Goal: Feedback & Contribution: Leave review/rating

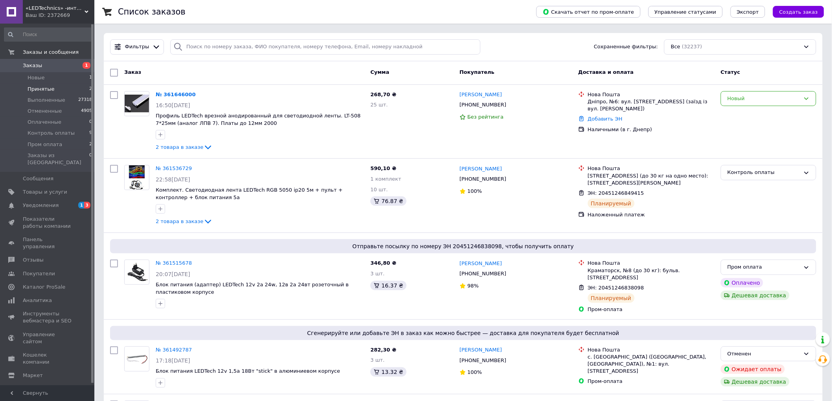
click at [41, 88] on span "Принятые" at bounding box center [41, 89] width 27 height 7
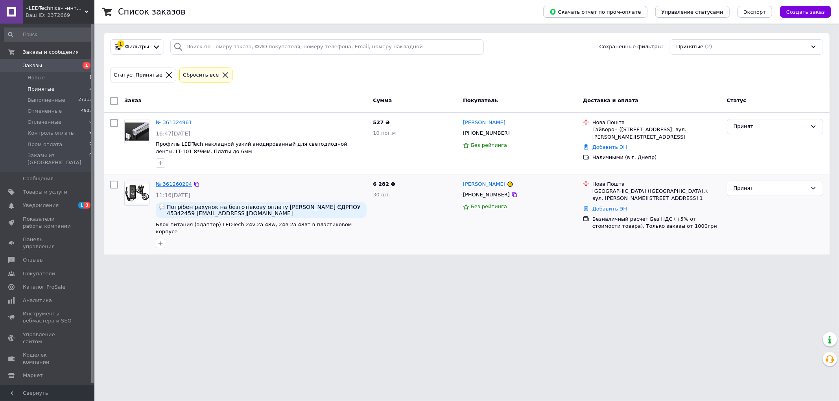
click at [171, 184] on link "№ 361260204" at bounding box center [174, 184] width 36 height 6
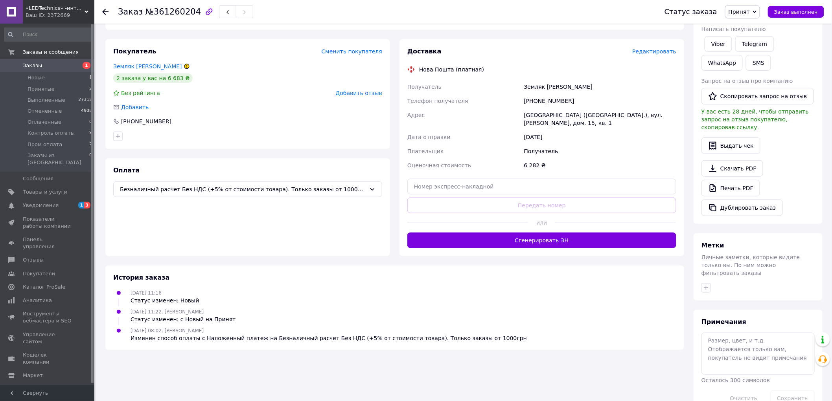
scroll to position [131, 0]
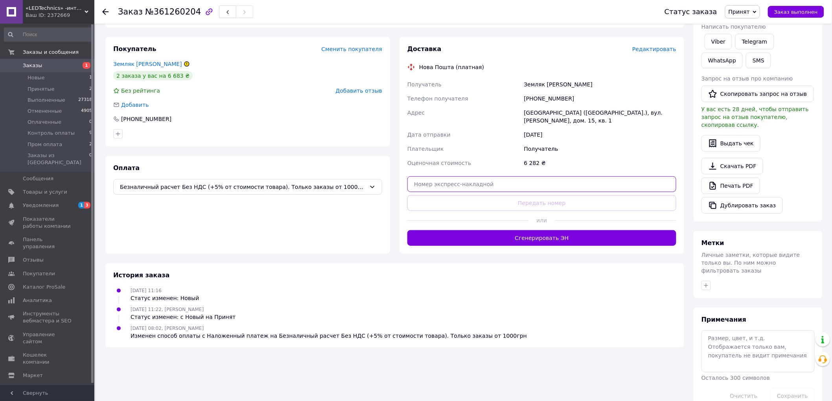
click at [533, 178] on input "text" at bounding box center [541, 185] width 269 height 16
paste input "20451247373784"
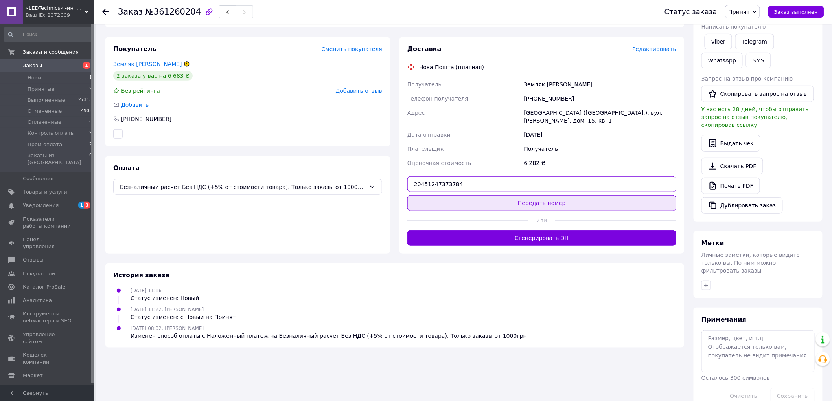
type input "20451247373784"
click at [538, 195] on button "Передать номер" at bounding box center [541, 203] width 269 height 16
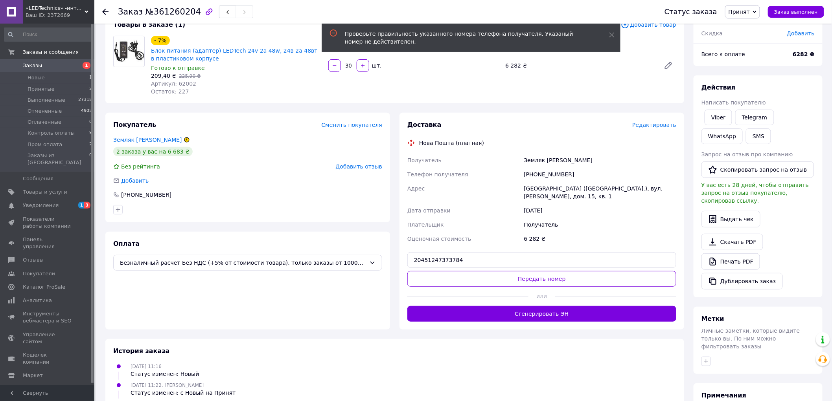
scroll to position [0, 0]
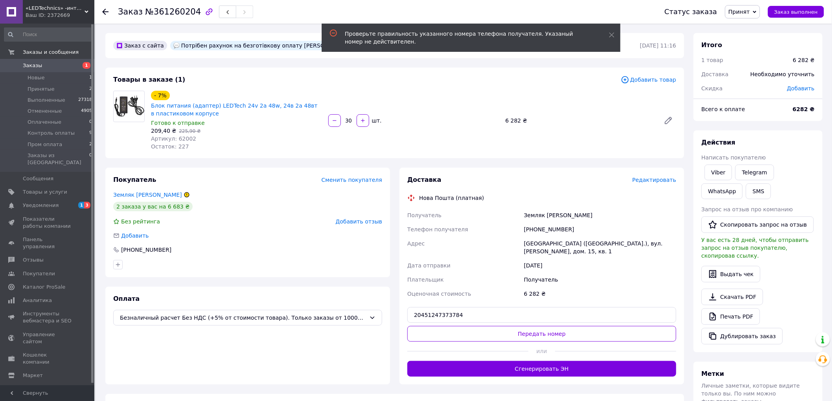
click at [750, 9] on span "Принят" at bounding box center [739, 12] width 21 height 6
click at [749, 26] on li "Выполнен" at bounding box center [752, 28] width 55 height 12
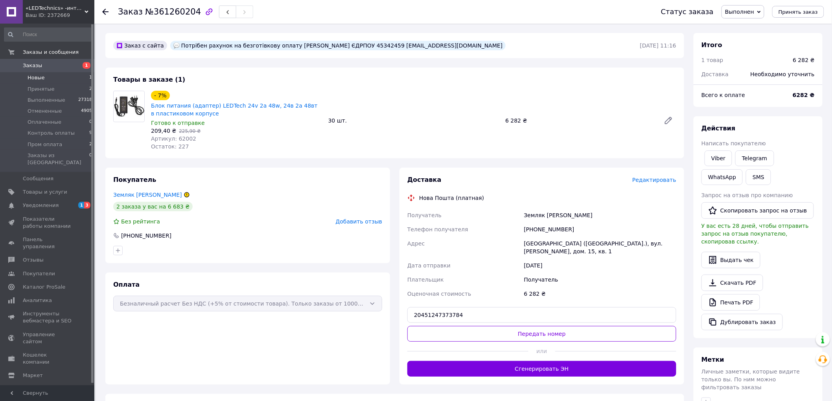
click at [37, 76] on span "Новые" at bounding box center [36, 77] width 17 height 7
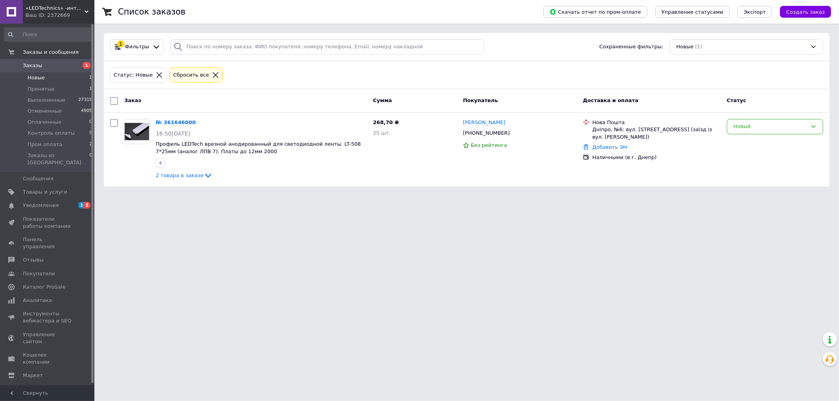
drag, startPoint x: 477, startPoint y: 261, endPoint x: 480, endPoint y: 258, distance: 4.7
click at [477, 196] on html "«LEDTechnics» -интернет-магазин Ваш ID: 2372669 Сайт «LEDTechnics» -интернет-ма…" at bounding box center [419, 98] width 839 height 196
click at [32, 65] on span "Заказы" at bounding box center [32, 65] width 19 height 7
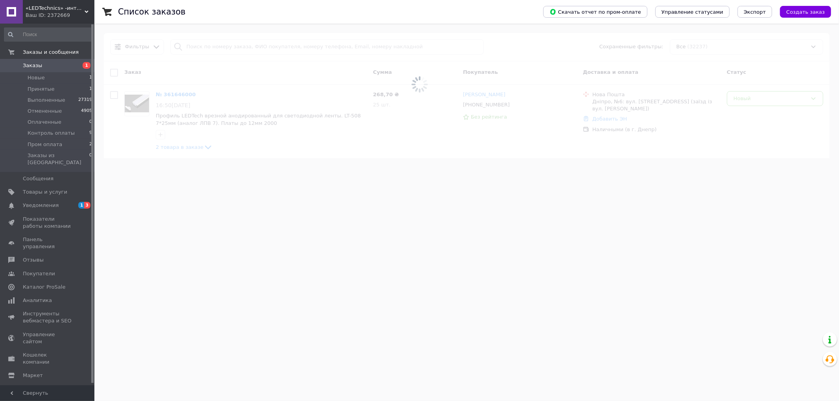
click at [32, 65] on span "Заказы" at bounding box center [32, 65] width 19 height 7
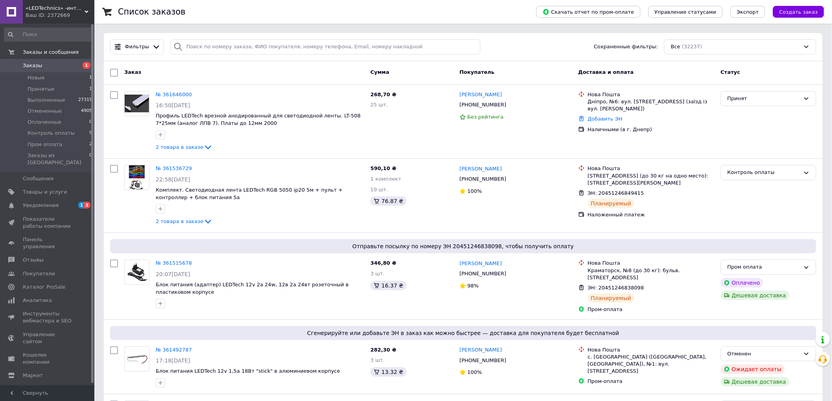
click at [181, 47] on div at bounding box center [178, 46] width 16 height 15
click at [190, 46] on input "search" at bounding box center [325, 46] width 310 height 15
paste input "360747163"
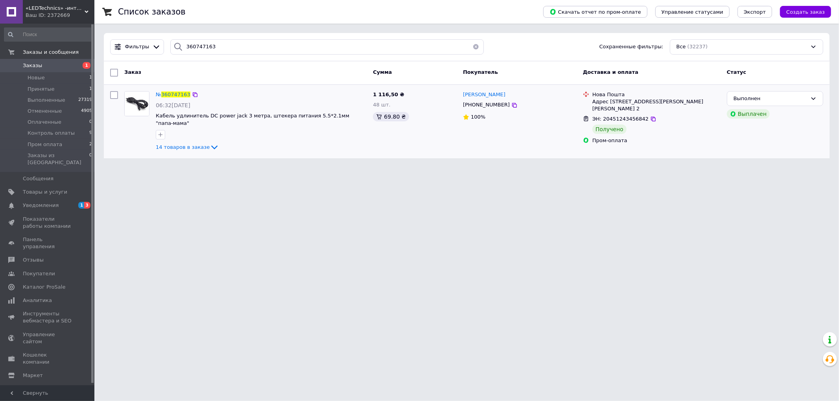
drag, startPoint x: 503, startPoint y: 95, endPoint x: 460, endPoint y: 94, distance: 42.1
click at [460, 94] on div "Юрій Виговський +380979314030 100%" at bounding box center [520, 122] width 120 height 68
copy span "[PERSON_NAME]"
drag, startPoint x: 170, startPoint y: 42, endPoint x: 135, endPoint y: 41, distance: 35.0
click at [135, 41] on div "Фильтры 360747163 Сохраненные фильтры: Все (32237)" at bounding box center [466, 46] width 719 height 15
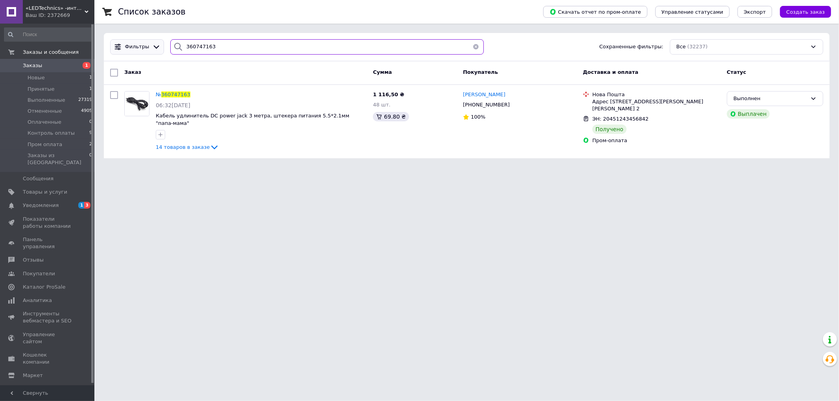
paste input "871745"
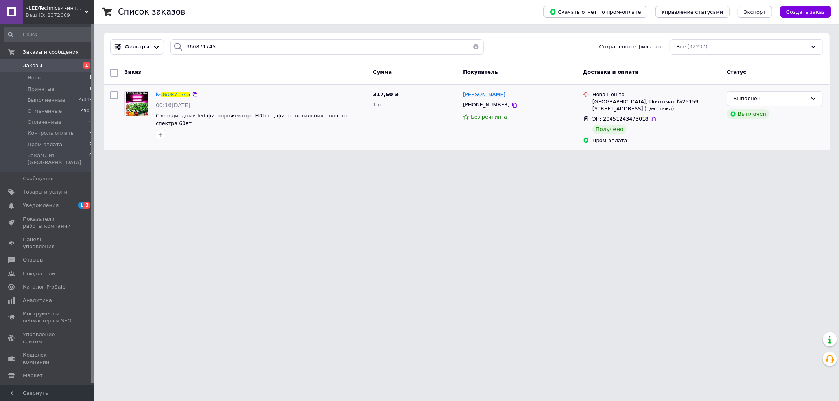
drag, startPoint x: 508, startPoint y: 96, endPoint x: 462, endPoint y: 95, distance: 46.0
click at [462, 95] on div "[PERSON_NAME]" at bounding box center [519, 94] width 115 height 9
copy span "[PERSON_NAME]"
drag, startPoint x: 225, startPoint y: 43, endPoint x: 146, endPoint y: 46, distance: 78.7
click at [146, 46] on div "Фильтры 360871745 Сохраненные фильтры: Все (32237)" at bounding box center [466, 46] width 719 height 15
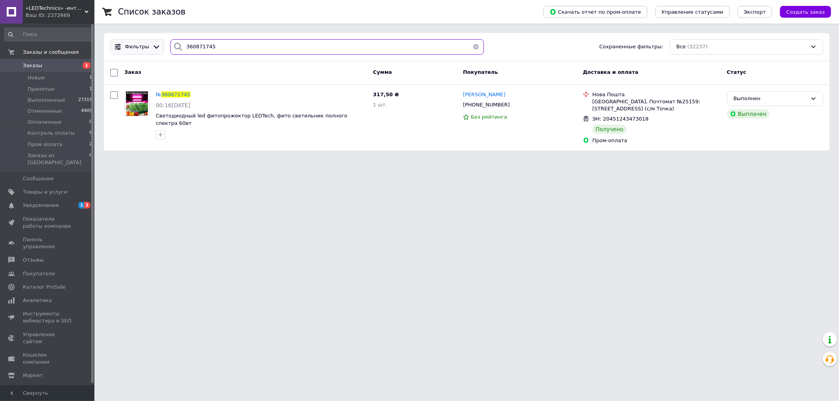
paste input "680143"
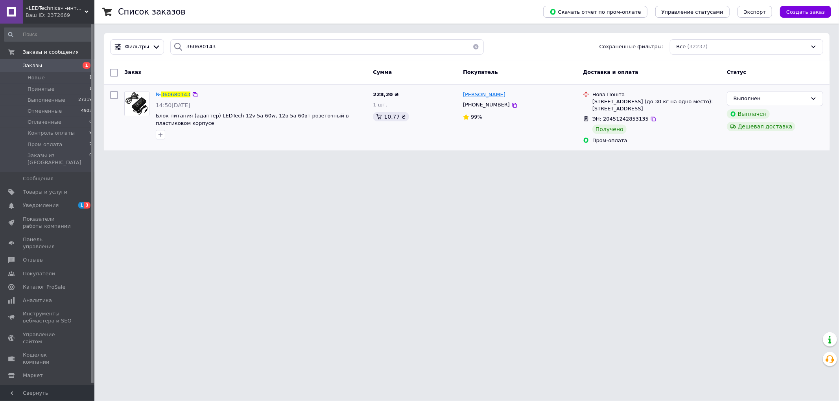
drag, startPoint x: 503, startPoint y: 95, endPoint x: 464, endPoint y: 95, distance: 38.9
click at [464, 95] on div "[PERSON_NAME]" at bounding box center [519, 94] width 115 height 9
copy span "[PERSON_NAME]"
drag, startPoint x: 216, startPoint y: 48, endPoint x: 160, endPoint y: 48, distance: 56.6
click at [160, 48] on div "Фильтры 360680143 Сохраненные фильтры: Все (32237)" at bounding box center [466, 46] width 719 height 15
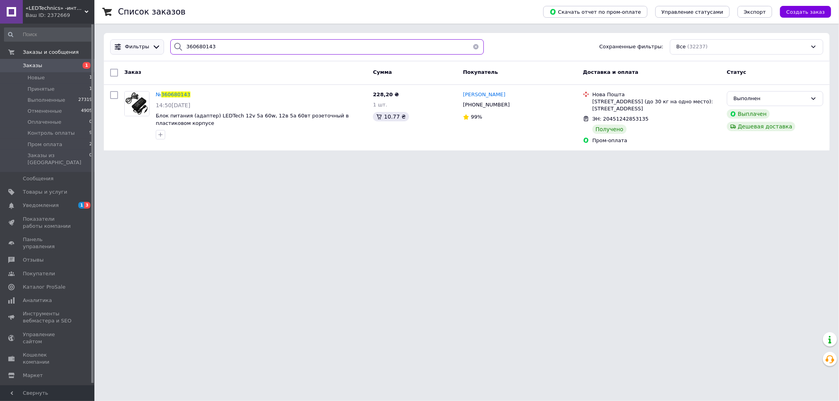
paste input "862016"
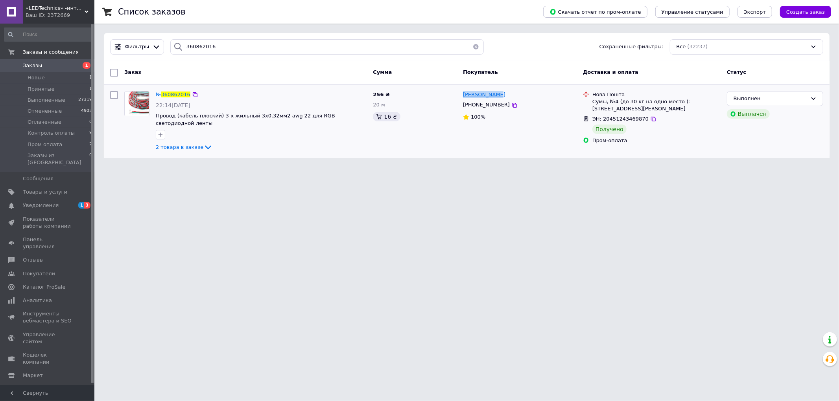
drag, startPoint x: 499, startPoint y: 95, endPoint x: 464, endPoint y: 96, distance: 34.6
click at [464, 96] on div "[PERSON_NAME]" at bounding box center [519, 94] width 115 height 9
copy span "[PERSON_NAME]"
drag, startPoint x: 228, startPoint y: 48, endPoint x: 146, endPoint y: 48, distance: 82.2
click at [146, 48] on div "Фильтры 360862016 Сохраненные фильтры: Все (32237)" at bounding box center [466, 46] width 719 height 15
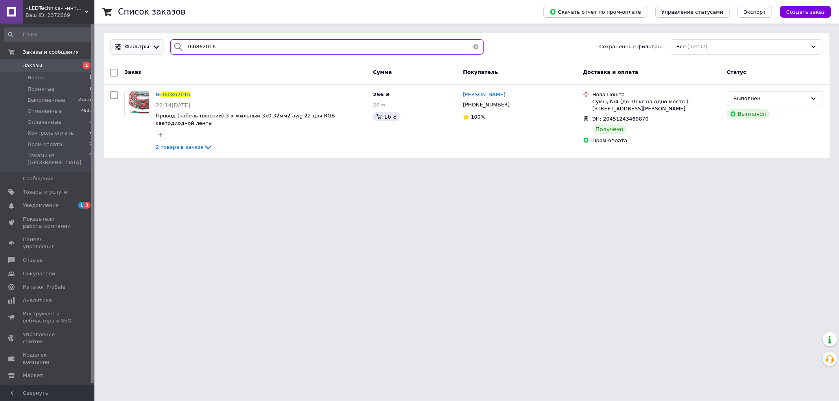
paste input "73742"
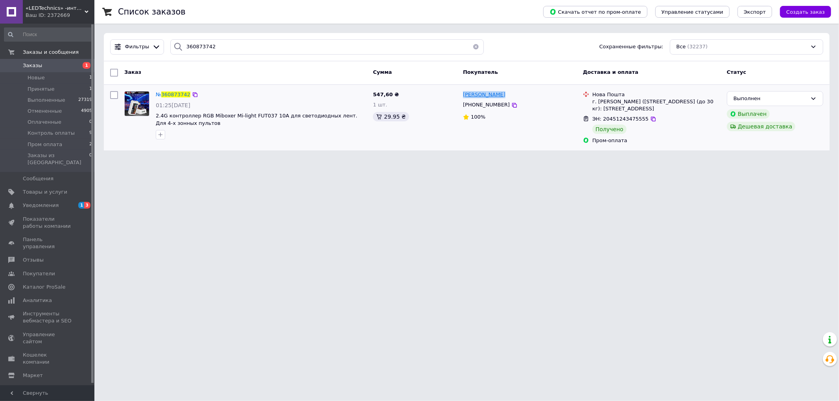
drag, startPoint x: 504, startPoint y: 95, endPoint x: 463, endPoint y: 95, distance: 40.9
click at [463, 95] on div "[PERSON_NAME]" at bounding box center [519, 94] width 115 height 9
copy span "[PERSON_NAME]"
drag, startPoint x: 225, startPoint y: 45, endPoint x: 129, endPoint y: 44, distance: 96.3
click at [129, 44] on div "Фильтры 360873742 Сохраненные фильтры: Все (32237)" at bounding box center [466, 46] width 719 height 15
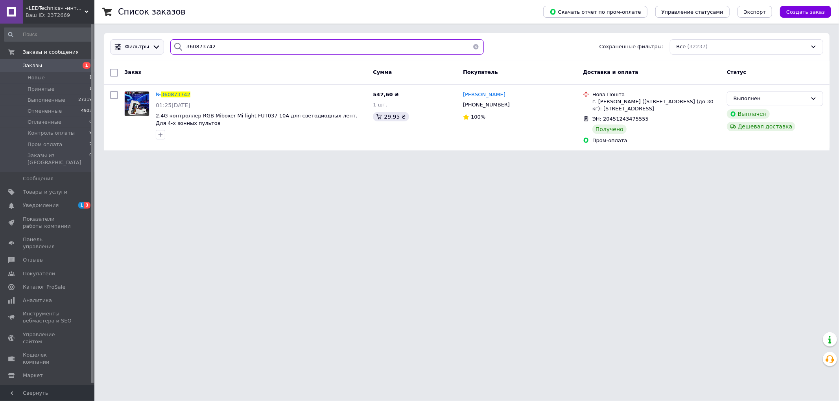
paste input "795485"
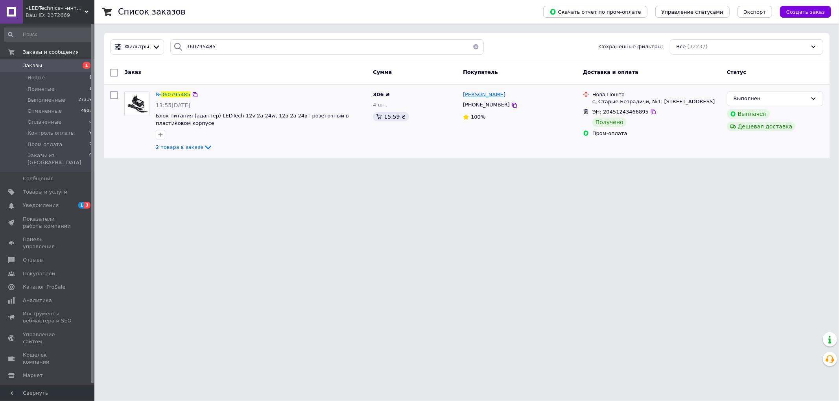
drag, startPoint x: 506, startPoint y: 94, endPoint x: 463, endPoint y: 94, distance: 43.6
click at [463, 94] on div "[PERSON_NAME]" at bounding box center [519, 94] width 115 height 9
copy span "[PERSON_NAME]"
drag, startPoint x: 217, startPoint y: 47, endPoint x: 142, endPoint y: 46, distance: 75.5
click at [142, 46] on div "Фильтры 360795485 Сохраненные фильтры: Все (32237)" at bounding box center [466, 46] width 719 height 15
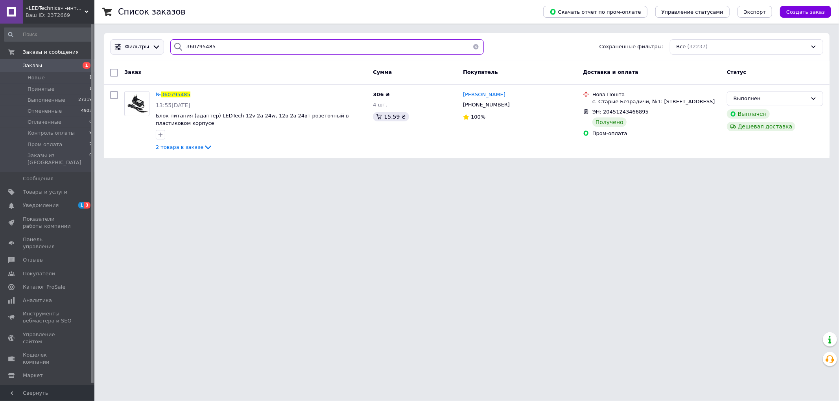
paste input "1095600"
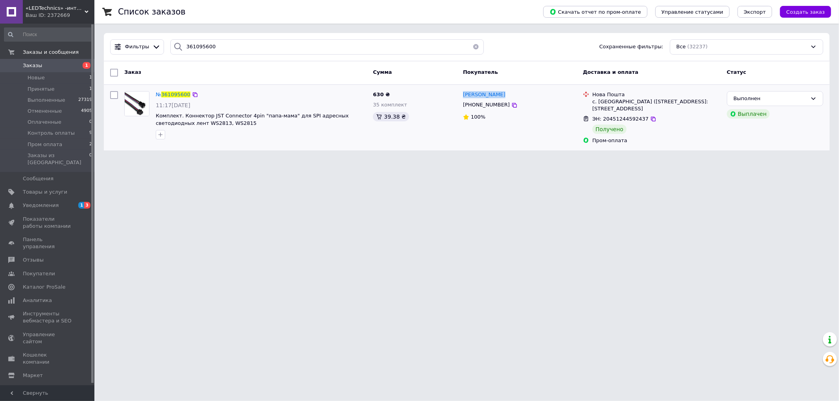
drag, startPoint x: 502, startPoint y: 95, endPoint x: 461, endPoint y: 95, distance: 41.3
click at [461, 95] on div "Артем Мамрига +380953178994 100%" at bounding box center [520, 117] width 120 height 59
copy span "[PERSON_NAME]"
click at [652, 160] on html "«LEDTechnics» -интернет-магазин Ваш ID: 2372669 Сайт «LEDTechnics» -интернет-ма…" at bounding box center [419, 80] width 839 height 160
drag, startPoint x: 225, startPoint y: 48, endPoint x: 135, endPoint y: 48, distance: 89.3
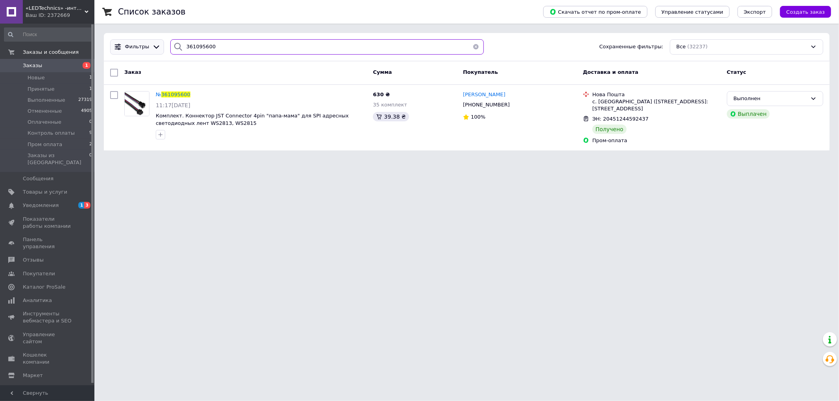
click at [135, 48] on div "Фильтры 361095600 Сохраненные фильтры: Все (32237)" at bounding box center [466, 46] width 719 height 15
paste input "56579"
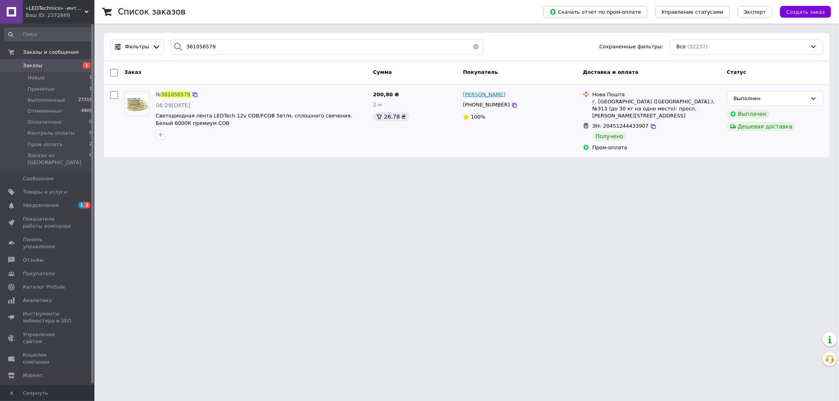
drag, startPoint x: 505, startPoint y: 95, endPoint x: 463, endPoint y: 96, distance: 42.1
click at [463, 96] on div "[PERSON_NAME]" at bounding box center [519, 94] width 115 height 9
copy span "[PERSON_NAME]"
drag, startPoint x: 217, startPoint y: 46, endPoint x: 144, endPoint y: 46, distance: 73.5
click at [144, 46] on div "Фильтры 361056579 Сохраненные фильтры: Все (32237)" at bounding box center [466, 46] width 719 height 15
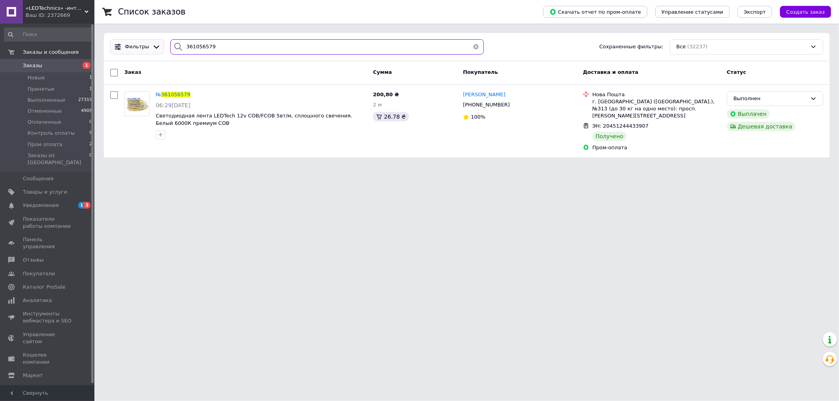
paste input "193502"
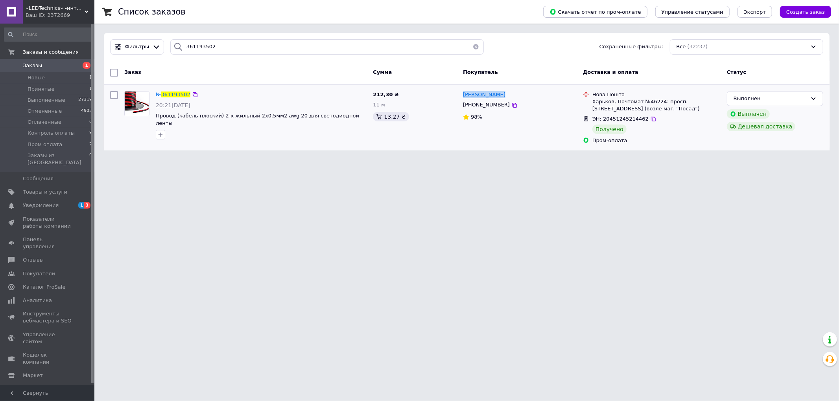
drag, startPoint x: 500, startPoint y: 96, endPoint x: 463, endPoint y: 96, distance: 37.0
click at [463, 96] on div "[PERSON_NAME]" at bounding box center [519, 94] width 115 height 9
copy span "[PERSON_NAME]"
drag, startPoint x: 219, startPoint y: 46, endPoint x: 131, endPoint y: 46, distance: 88.1
click at [131, 46] on div "Фильтры 361193502 Сохраненные фильтры: Все (32237)" at bounding box center [466, 46] width 719 height 15
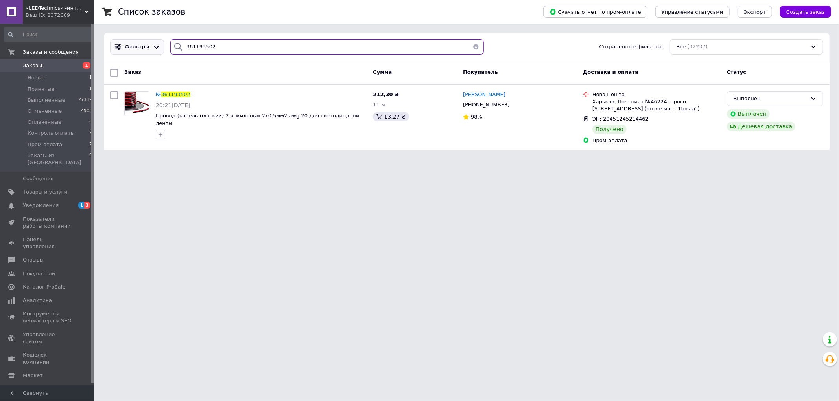
paste input "204909"
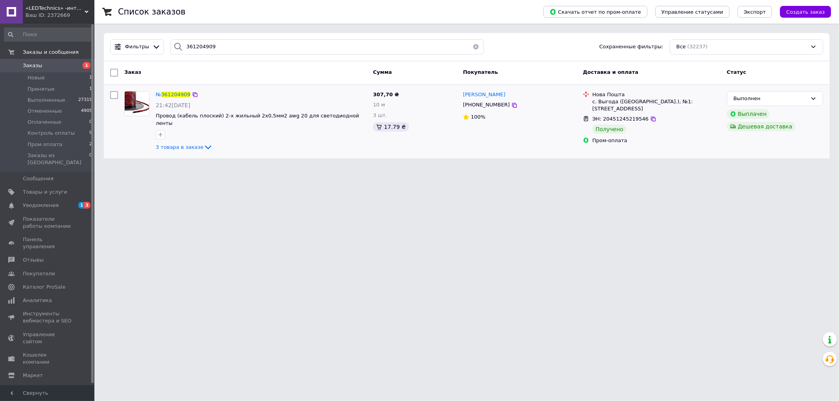
drag, startPoint x: 504, startPoint y: 96, endPoint x: 462, endPoint y: 95, distance: 41.7
click at [462, 95] on div "[PERSON_NAME]" at bounding box center [519, 94] width 115 height 9
copy span "[PERSON_NAME]"
drag, startPoint x: 215, startPoint y: 48, endPoint x: 148, endPoint y: 45, distance: 66.9
click at [148, 45] on div "Фильтры 361204909 Сохраненные фильтры: Все (32237)" at bounding box center [466, 46] width 719 height 15
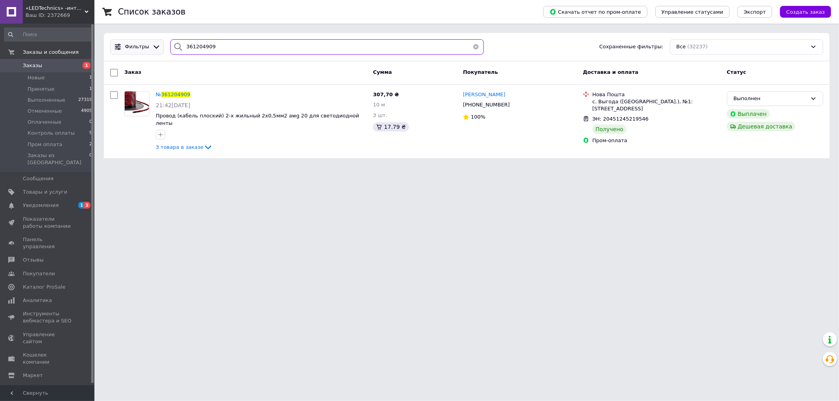
paste input "194946"
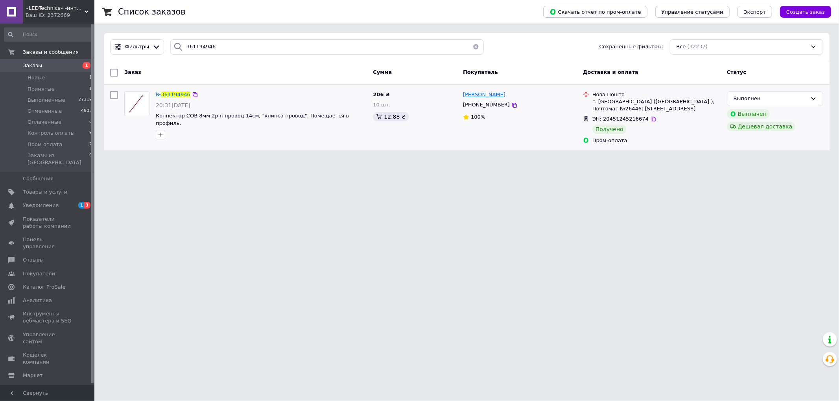
drag, startPoint x: 500, startPoint y: 94, endPoint x: 463, endPoint y: 96, distance: 36.6
click at [463, 96] on div "[PERSON_NAME]" at bounding box center [519, 94] width 115 height 9
drag, startPoint x: 212, startPoint y: 41, endPoint x: 149, endPoint y: 47, distance: 62.5
click at [149, 47] on div "Фильтры 361194946 Сохраненные фильтры: Все (32237)" at bounding box center [466, 46] width 719 height 15
paste input "306143"
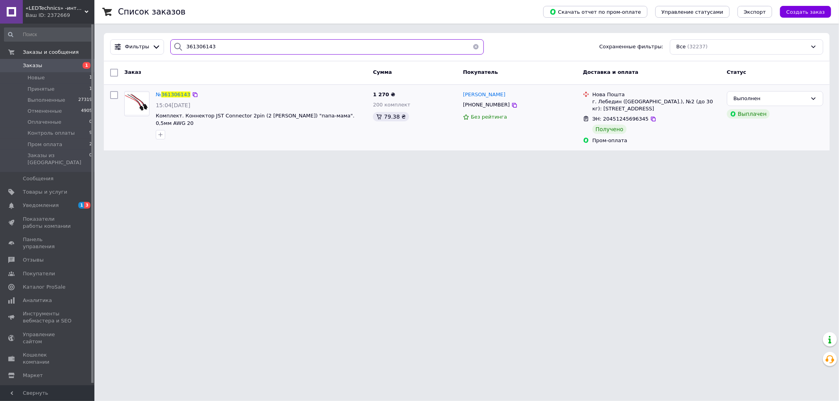
type input "361306143"
drag, startPoint x: 518, startPoint y: 95, endPoint x: 463, endPoint y: 96, distance: 55.1
click at [463, 96] on div "[PERSON_NAME]" at bounding box center [519, 94] width 115 height 9
click at [327, 160] on html "«LEDTechnics» -интернет-магазин Ваш ID: 2372669 Сайт «LEDTechnics» -интернет-ма…" at bounding box center [419, 80] width 839 height 160
click at [33, 74] on span "Новые" at bounding box center [36, 77] width 17 height 7
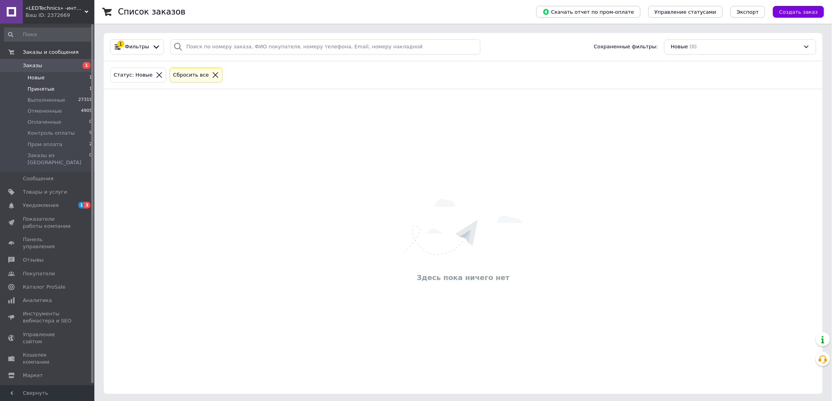
click at [34, 88] on span "Принятые" at bounding box center [41, 89] width 27 height 7
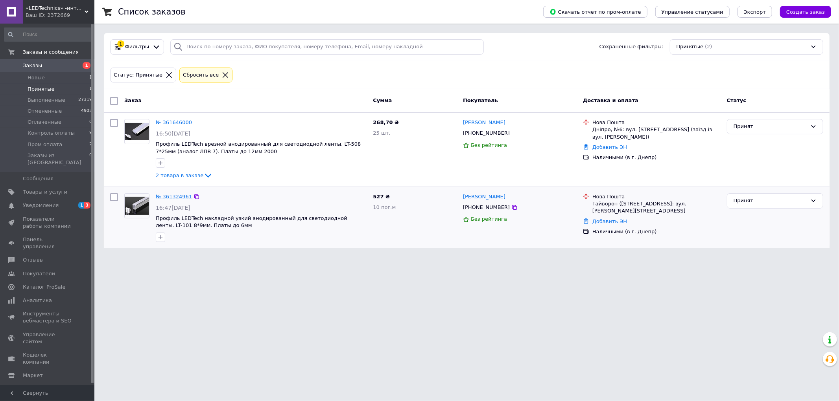
click at [169, 195] on link "№ 361324961" at bounding box center [174, 197] width 36 height 6
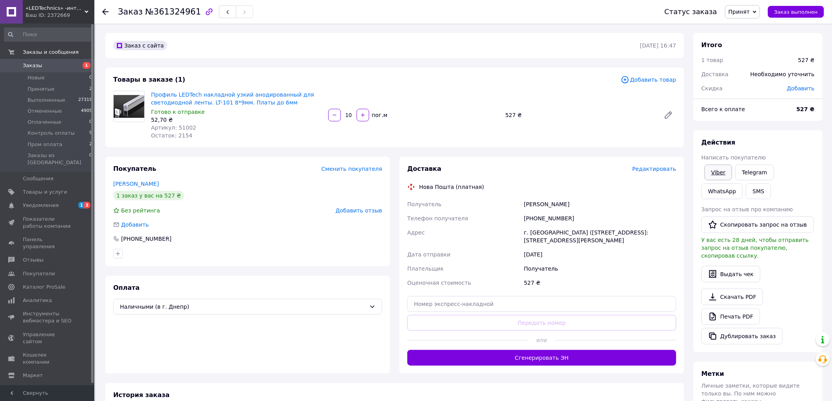
click at [722, 169] on link "Viber" at bounding box center [719, 173] width 28 height 16
click at [226, 151] on div "Заказ с сайта 10.09.2025 | 16:47 Товары в заказе (1) Добавить товар Профиль LED…" at bounding box center [395, 288] width 588 height 510
click at [24, 202] on span "Уведомления" at bounding box center [41, 205] width 36 height 7
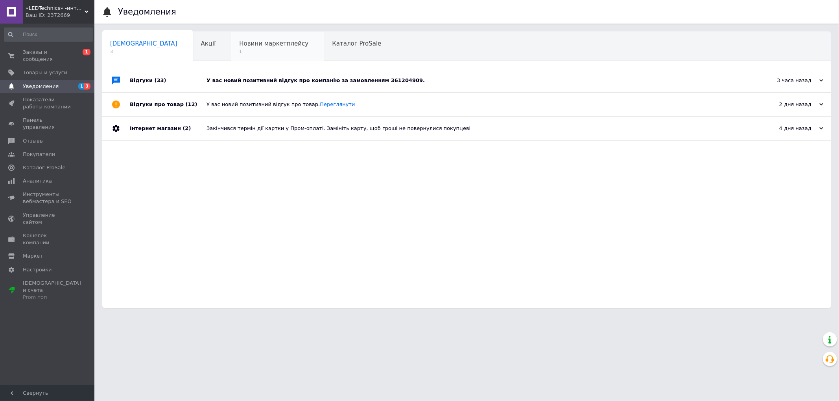
click at [239, 40] on span "Новини маркетплейсу" at bounding box center [273, 43] width 69 height 7
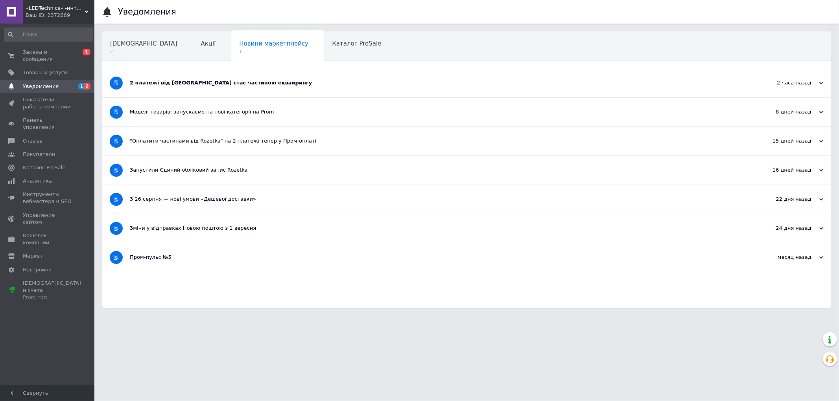
click at [199, 82] on div "2 платежі від Rozetka стає частиною еквайрингу" at bounding box center [437, 82] width 615 height 7
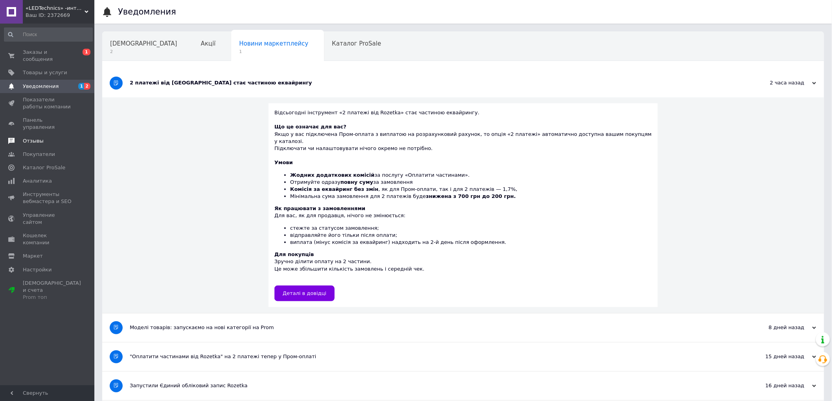
click at [37, 138] on span "Отзывы" at bounding box center [33, 141] width 21 height 7
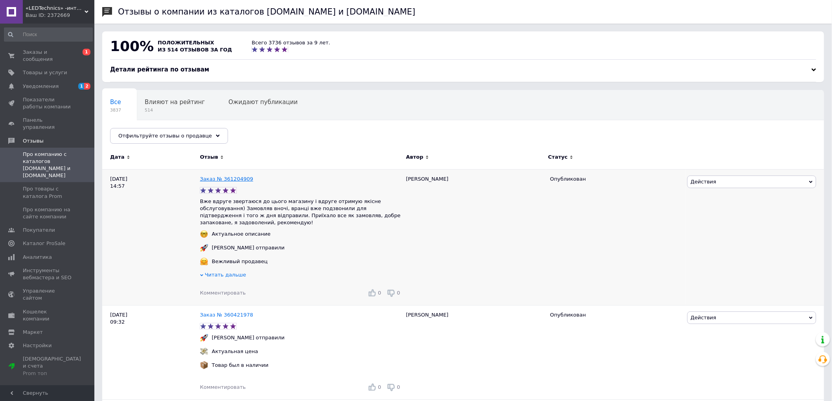
click at [217, 179] on link "Заказ № 361204909" at bounding box center [226, 179] width 53 height 6
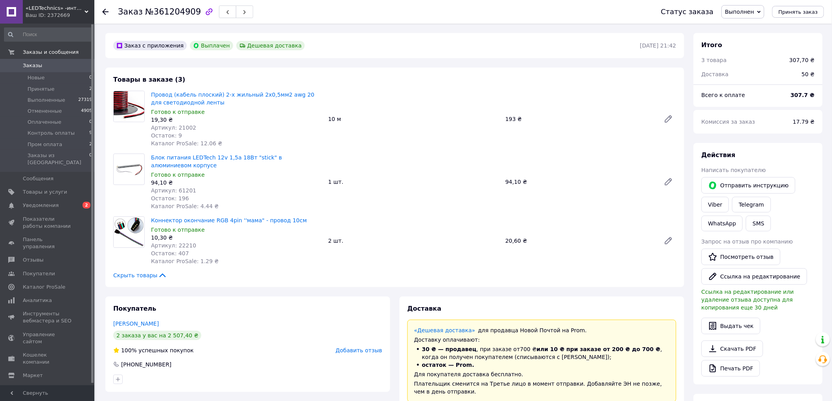
scroll to position [63, 0]
click at [357, 348] on span "Добавить отзыв" at bounding box center [359, 351] width 46 height 6
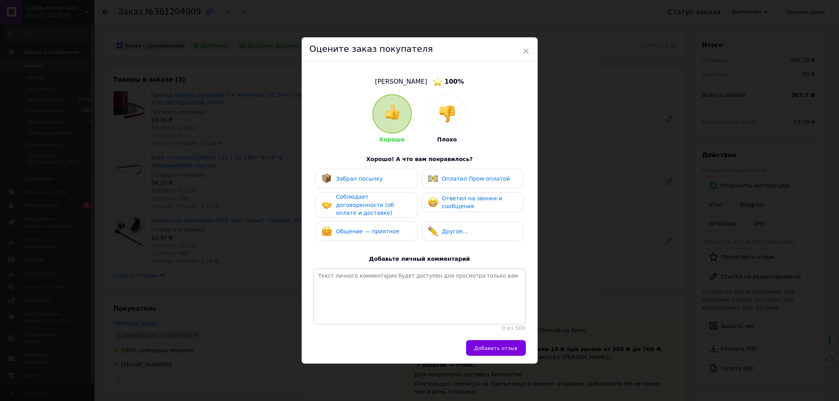
click at [351, 176] on span "Забрал посылку" at bounding box center [359, 179] width 47 height 6
click at [354, 201] on span "Соблюдает договоренности (об оплате и доставке)" at bounding box center [365, 205] width 58 height 22
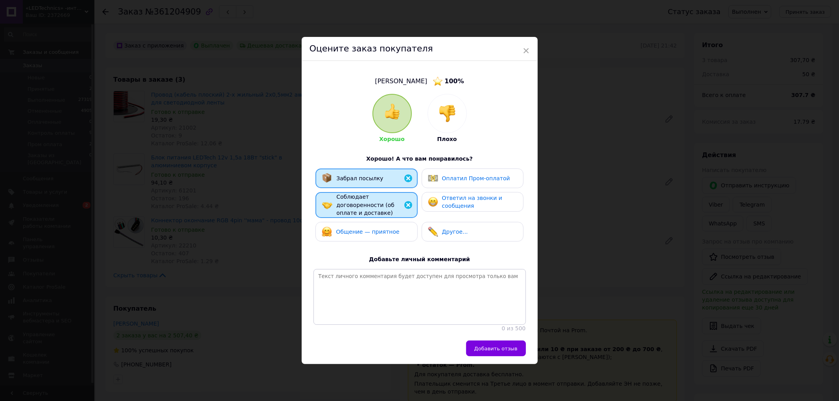
click at [358, 229] on span "Общение — приятное" at bounding box center [367, 232] width 63 height 6
click at [467, 175] on span "Оплатил Пром-оплатой" at bounding box center [476, 178] width 68 height 6
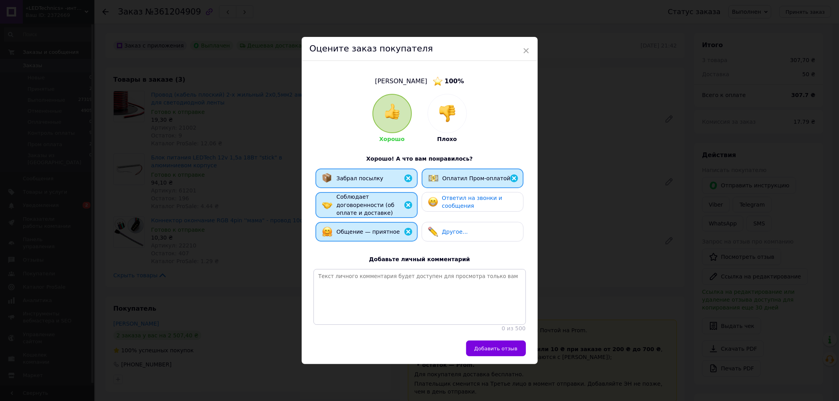
drag, startPoint x: 467, startPoint y: 198, endPoint x: 477, endPoint y: 299, distance: 101.5
click at [467, 198] on span "Ответил на звонки и сообщения" at bounding box center [472, 202] width 60 height 15
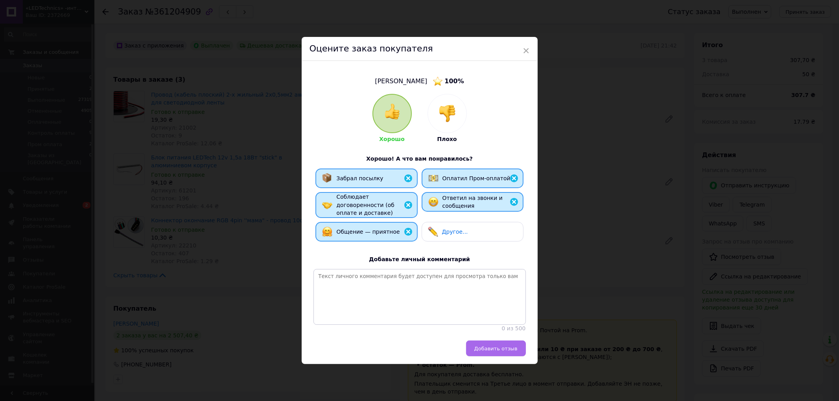
click at [494, 352] on span "Добавить отзыв" at bounding box center [495, 349] width 43 height 6
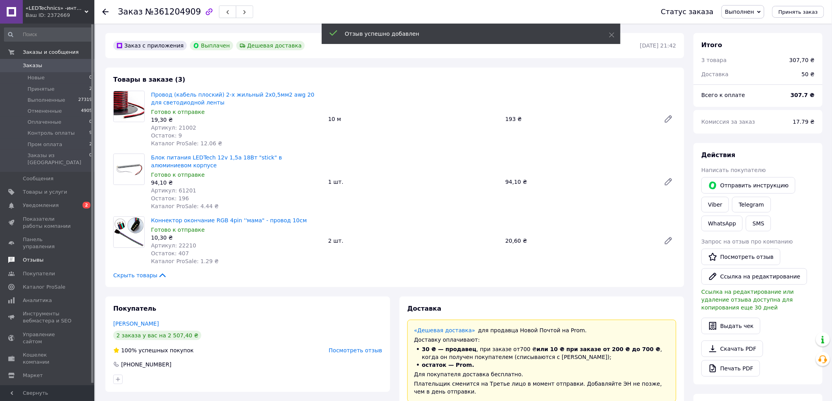
click at [30, 257] on span "Отзывы" at bounding box center [33, 260] width 21 height 7
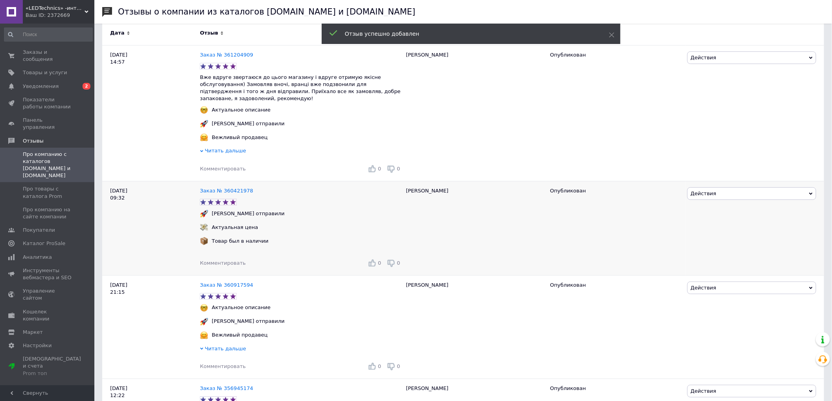
scroll to position [131, 0]
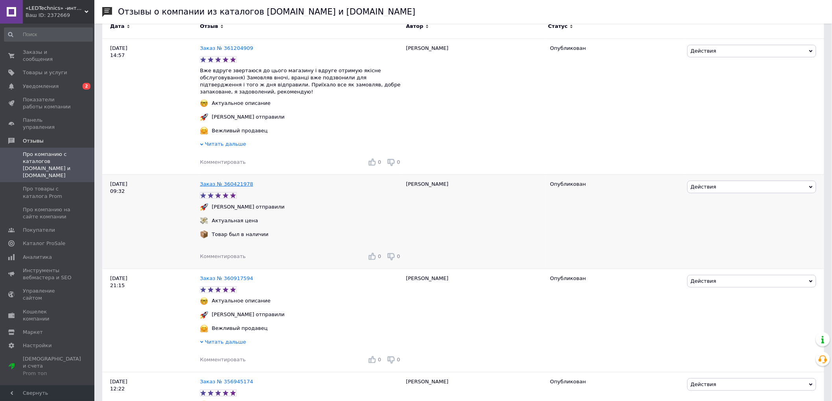
click at [237, 181] on link "Заказ № 360421978" at bounding box center [226, 184] width 53 height 6
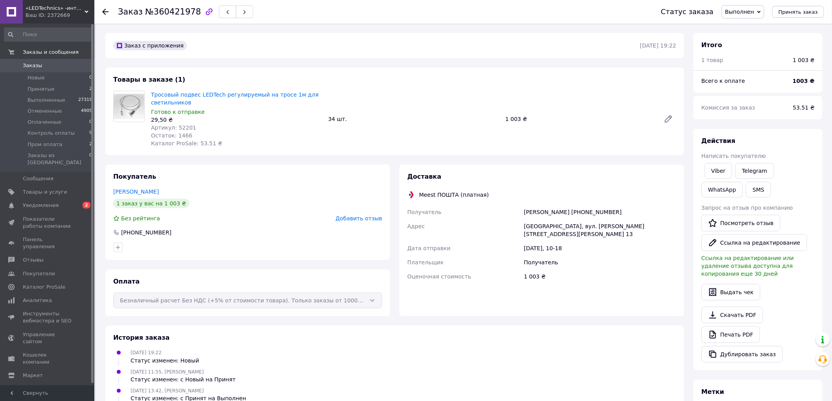
click at [355, 219] on span "Добавить отзыв" at bounding box center [359, 218] width 46 height 6
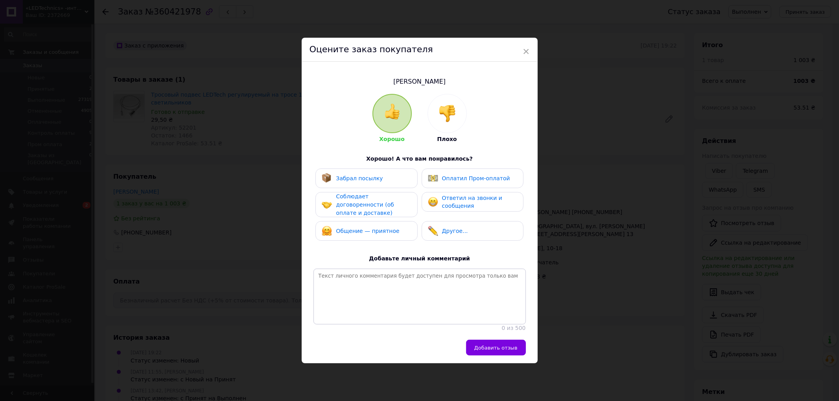
click at [362, 178] on span "Забрал посылку" at bounding box center [359, 178] width 47 height 6
click at [364, 199] on span "Соблюдает договоренности (об оплате и доставке)" at bounding box center [365, 204] width 58 height 22
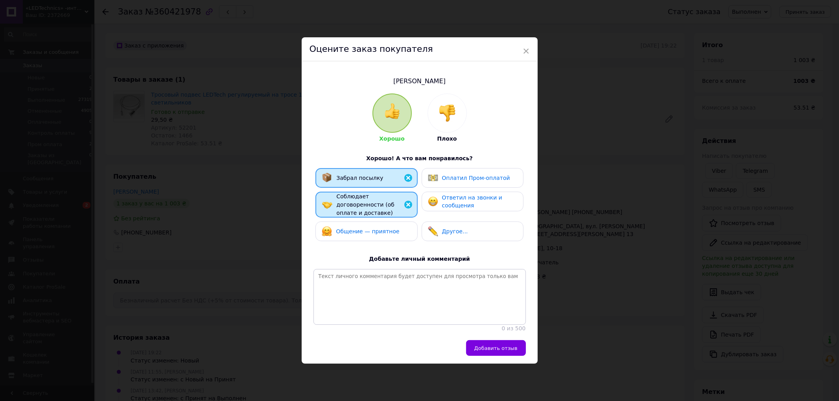
click at [369, 228] on span "Общение — приятное" at bounding box center [367, 231] width 63 height 6
click at [446, 197] on span "Ответил на звонки и сообщения" at bounding box center [472, 202] width 60 height 15
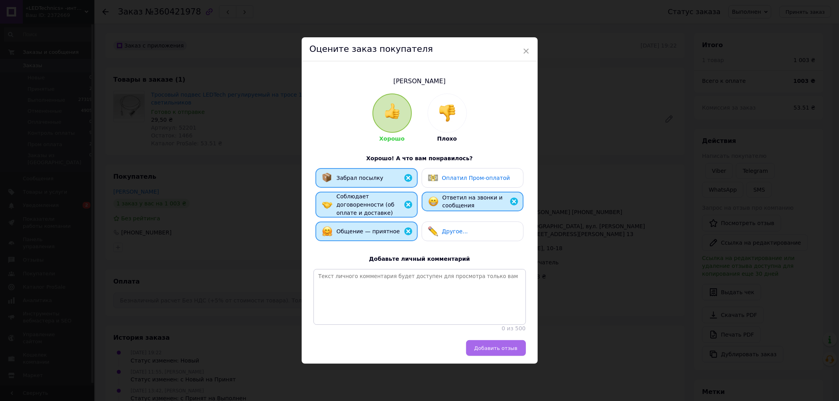
click at [491, 350] on span "Добавить отзыв" at bounding box center [495, 349] width 43 height 6
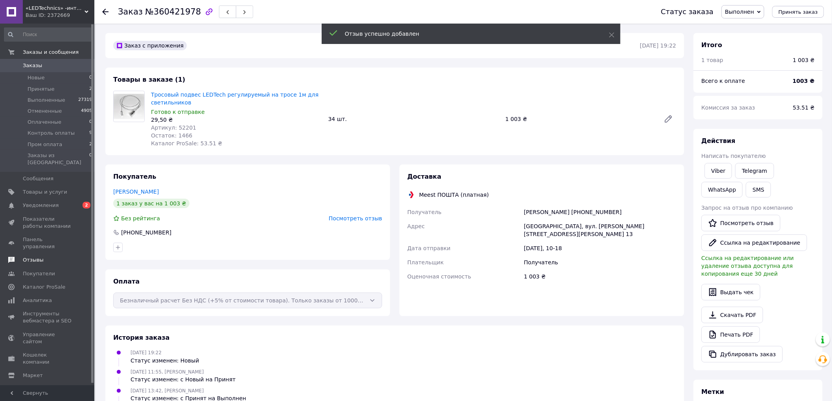
click at [35, 257] on span "Отзывы" at bounding box center [33, 260] width 21 height 7
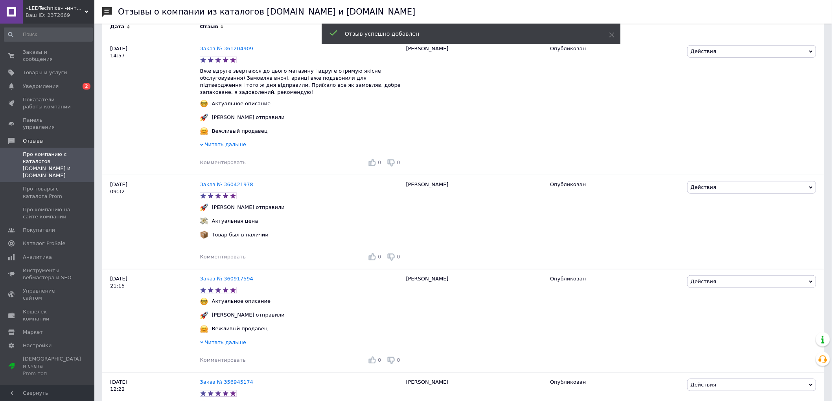
scroll to position [131, 0]
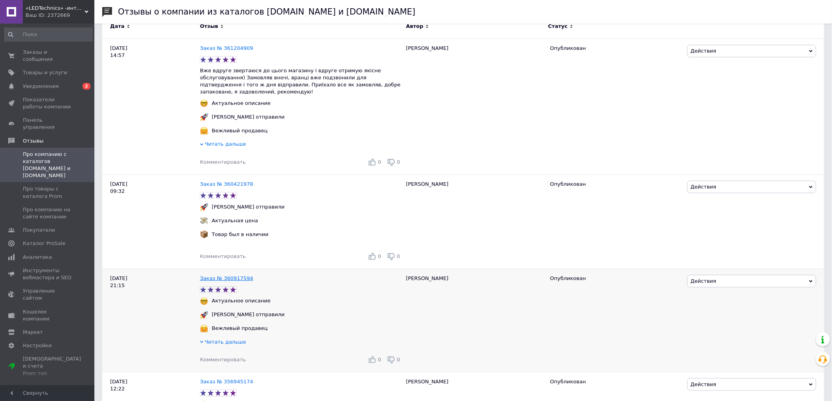
click at [230, 276] on link "Заказ № 360917594" at bounding box center [226, 279] width 53 height 6
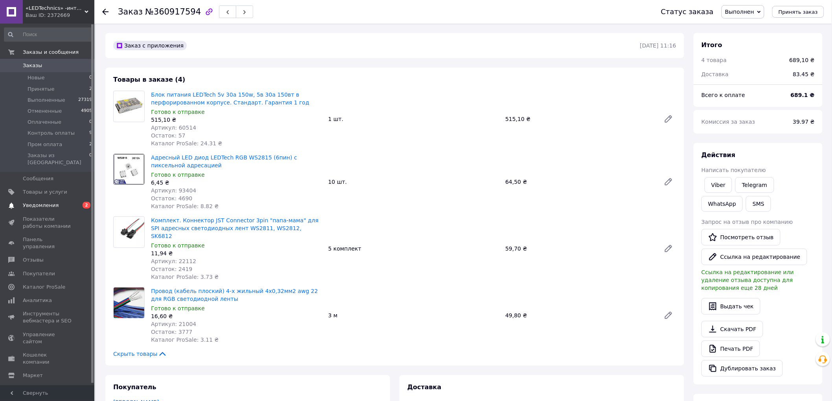
click at [36, 202] on span "Уведомления" at bounding box center [41, 205] width 36 height 7
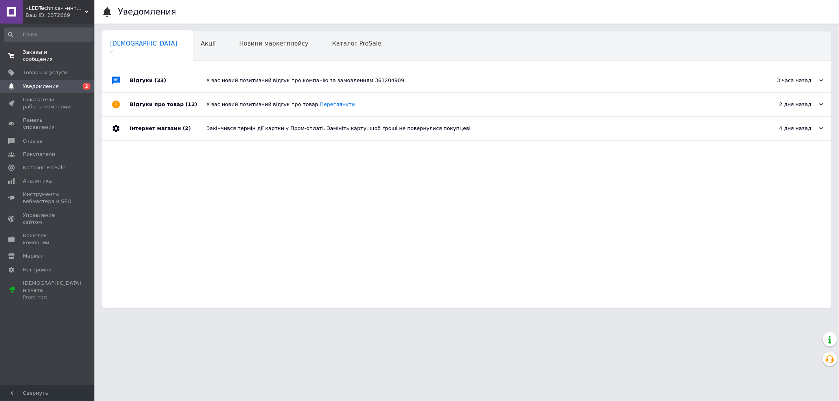
click at [37, 50] on span "Заказы и сообщения" at bounding box center [48, 56] width 50 height 14
